Goal: Ask a question

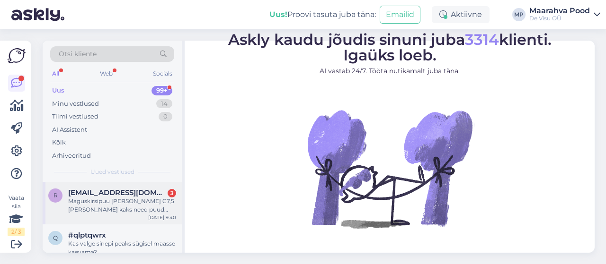
click at [94, 200] on div "Maguskirsipuu [PERSON_NAME] C7,5 [PERSON_NAME] kaks need puud temale pole teil …" at bounding box center [122, 205] width 108 height 17
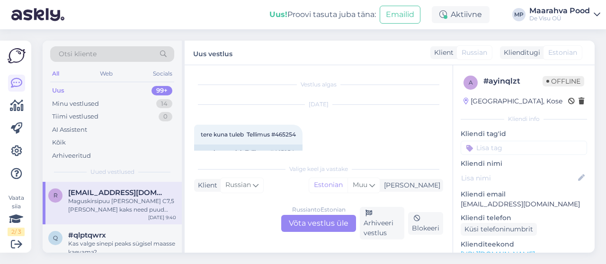
scroll to position [1116, 0]
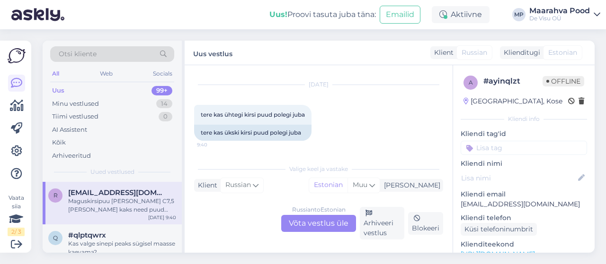
click at [317, 220] on div "Russian to Estonian Võta vestlus üle" at bounding box center [318, 223] width 75 height 17
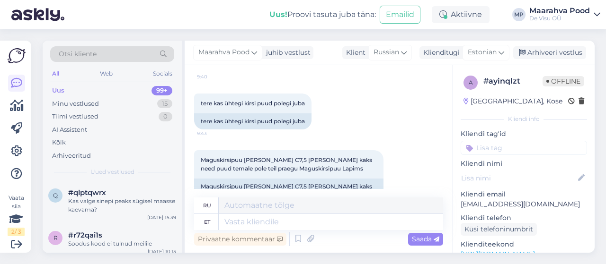
scroll to position [1208, 0]
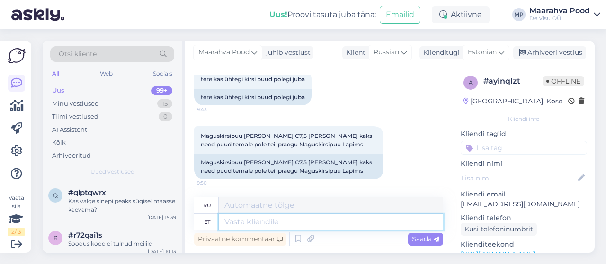
click at [264, 220] on textarea at bounding box center [331, 222] width 224 height 16
type textarea "Hetkel"
type textarea "В настоящее время"
type textarea "Hetkel on m"
type textarea "В настоящее время существует"
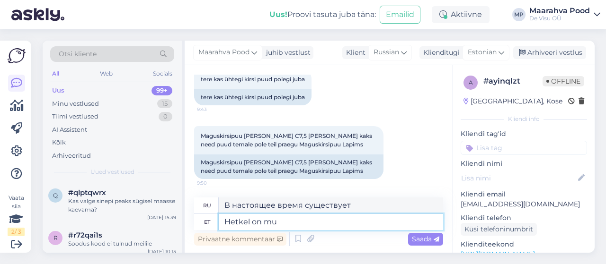
type textarea "Hetkel on mul"
type textarea "В настоящее время у меня есть"
type textarea "Hetkel on m"
type textarea "В настоящее время есть"
type textarea "Hetkel on müügis 2"
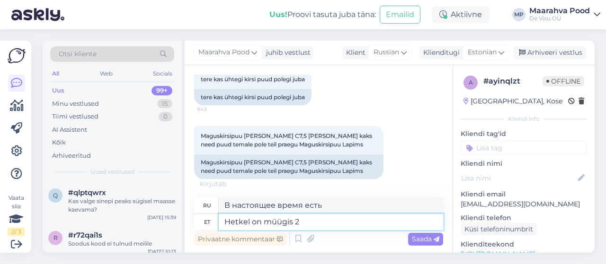
type textarea "В настоящее время в продаже"
type textarea "Hetkel on müügis 2 p"
type textarea "В настоящее время продается 2"
type textarea "Hetkel on müügis 2 puud"
type textarea "В настоящее время на продажу выставлены 2 дерева."
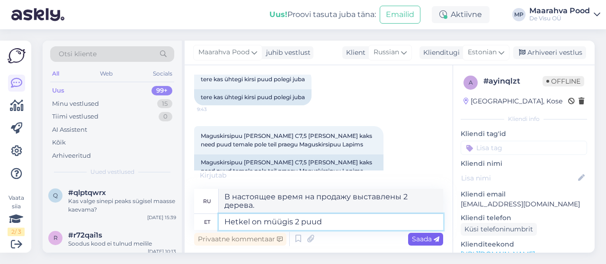
type textarea "Hetkel on müügis 2 puud"
click at [436, 238] on icon at bounding box center [436, 240] width 6 height 6
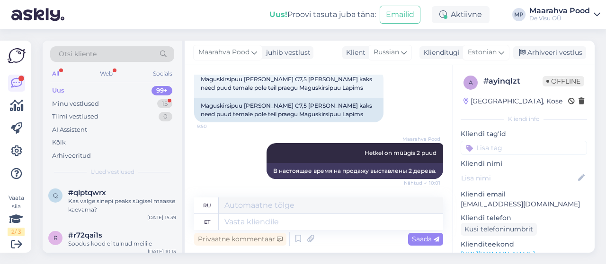
scroll to position [1321, 0]
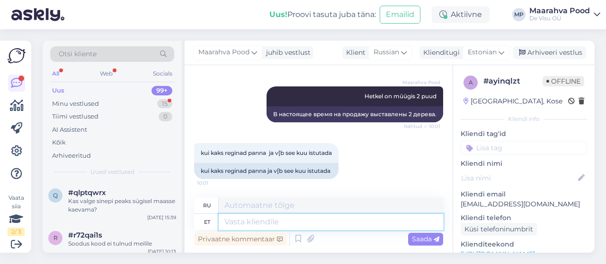
click at [277, 229] on textarea at bounding box center [331, 222] width 224 height 16
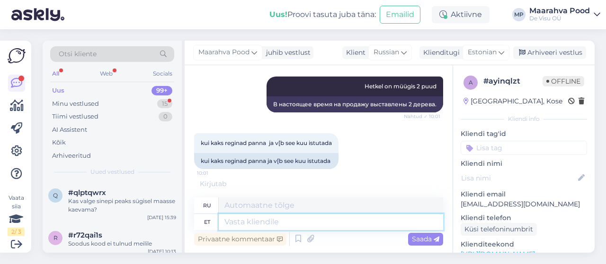
paste textarea "[URL][DOMAIN_NAME][PERSON_NAME]"
type textarea "[URL][DOMAIN_NAME][PERSON_NAME]"
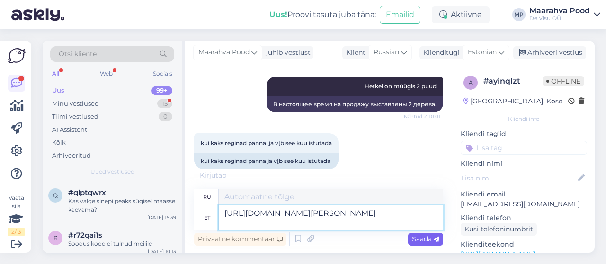
type textarea "[URL][DOMAIN_NAME][PERSON_NAME]"
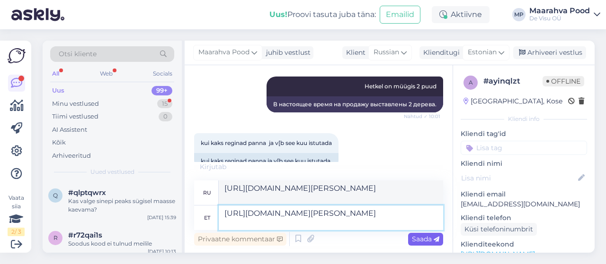
type textarea "[URL][DOMAIN_NAME][PERSON_NAME]"
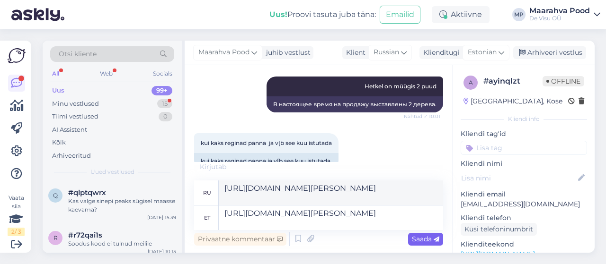
click at [421, 241] on span "Saada" at bounding box center [425, 239] width 27 height 9
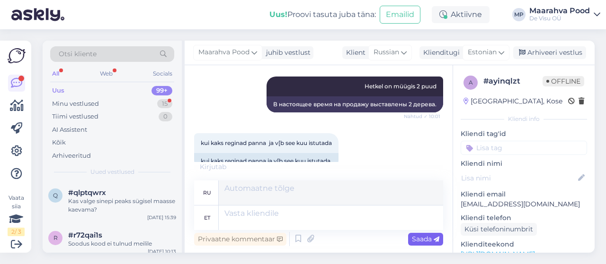
scroll to position [1378, 0]
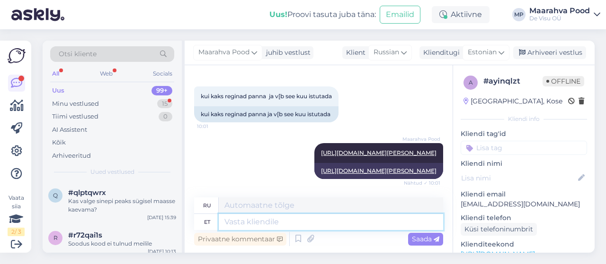
click at [270, 224] on textarea at bounding box center [331, 222] width 224 height 16
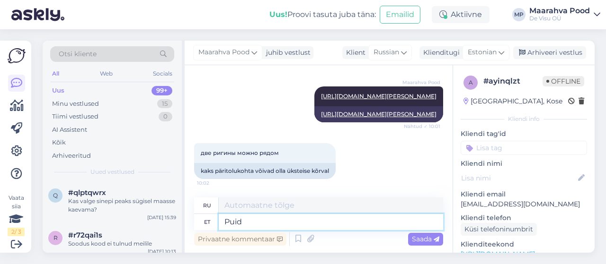
type textarea "Puid v"
type textarea "Деревья"
type textarea "Puid võib"
type textarea "Деревья могут"
type textarea "Puid võib istutada n"
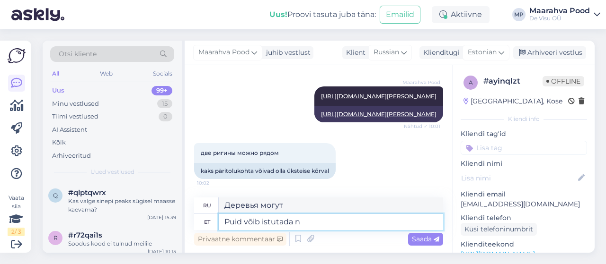
type textarea "Деревья можно сажать"
type textarea "Puid võib istutada nii ka"
type textarea "Деревья можно сажать следующим образом:"
type textarea "Puid võib istutada nii kaua k"
type textarea "Деревья можно сажать так долго"
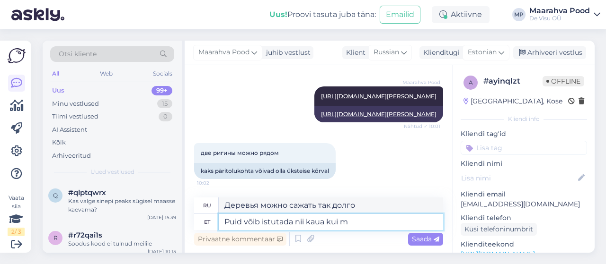
type textarea "Puid võib istutada nii kaua kui ma"
type textarea "Деревья можно сажать столько, сколько нужно"
type textarea "Puid võib istutada nii kaua kui maa o"
type textarea "Деревья можно сажать до тех пор, пока земля"
type textarea "Puid võib istutada nii kaua kui maa on p"
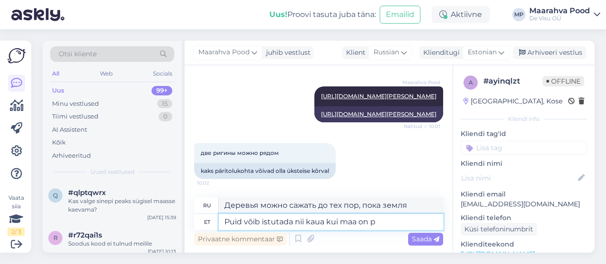
type textarea "Деревья можно сажать, пока земля свободна."
type textarea "Puid võib istutada nii kaua kui maa on pehme."
type textarea "Деревья можно сажать, если земля мягкая."
type textarea "Puid võib istutada nii kaua kui maa on pehme."
click at [426, 241] on span "Saada" at bounding box center [425, 239] width 27 height 9
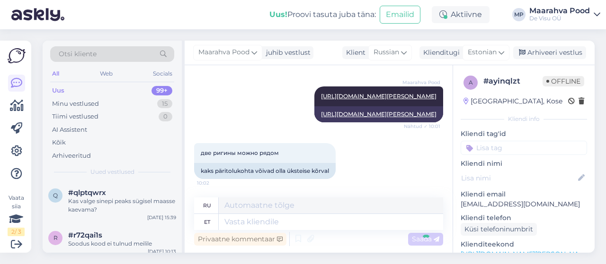
scroll to position [1492, 0]
